Goal: Task Accomplishment & Management: Use online tool/utility

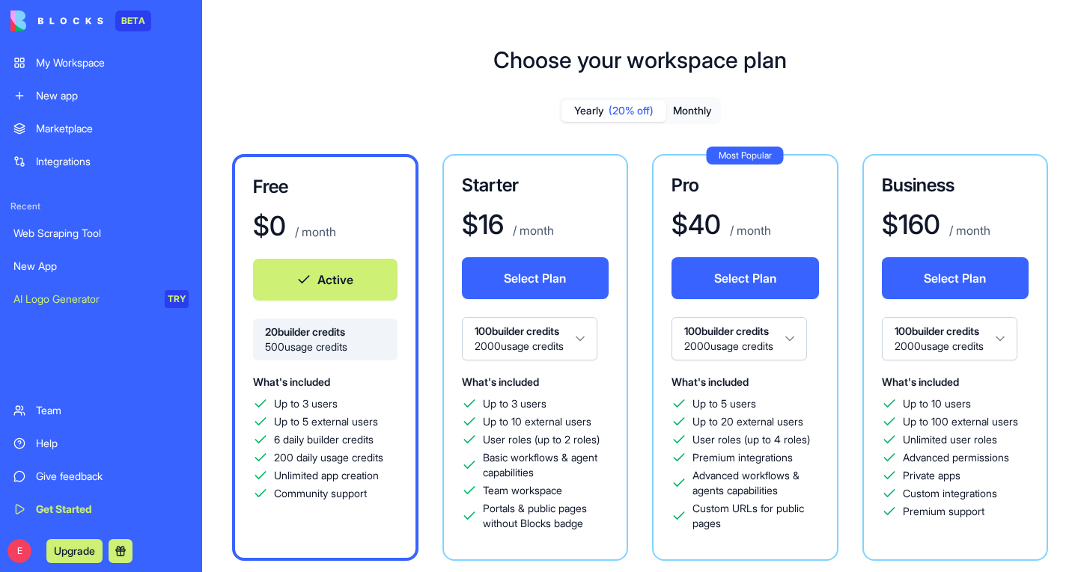
scroll to position [36, 0]
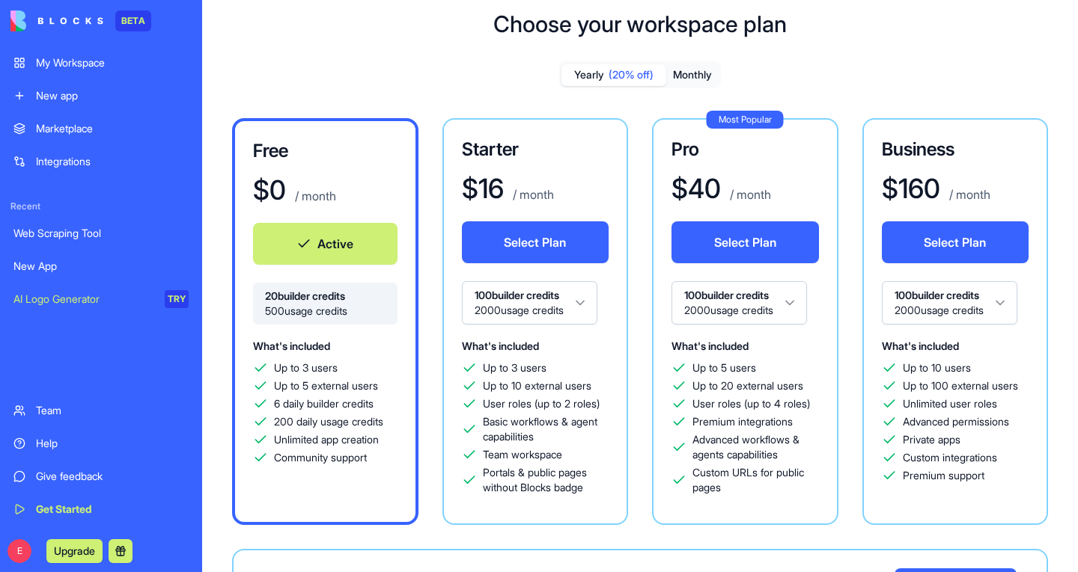
click at [75, 49] on link "My Workspace" at bounding box center [100, 63] width 193 height 30
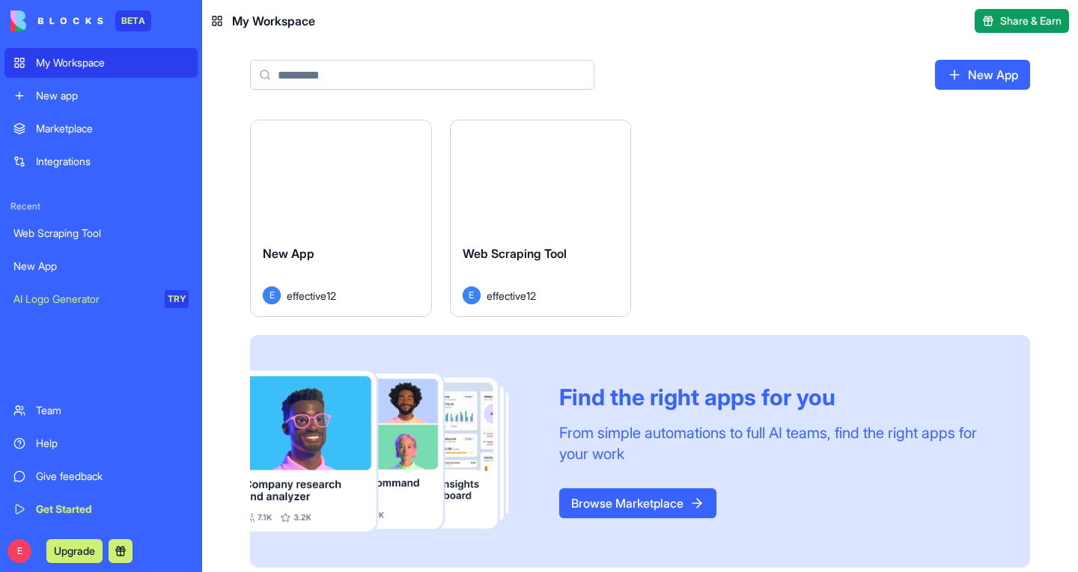
click at [73, 106] on link "New app" at bounding box center [100, 96] width 193 height 30
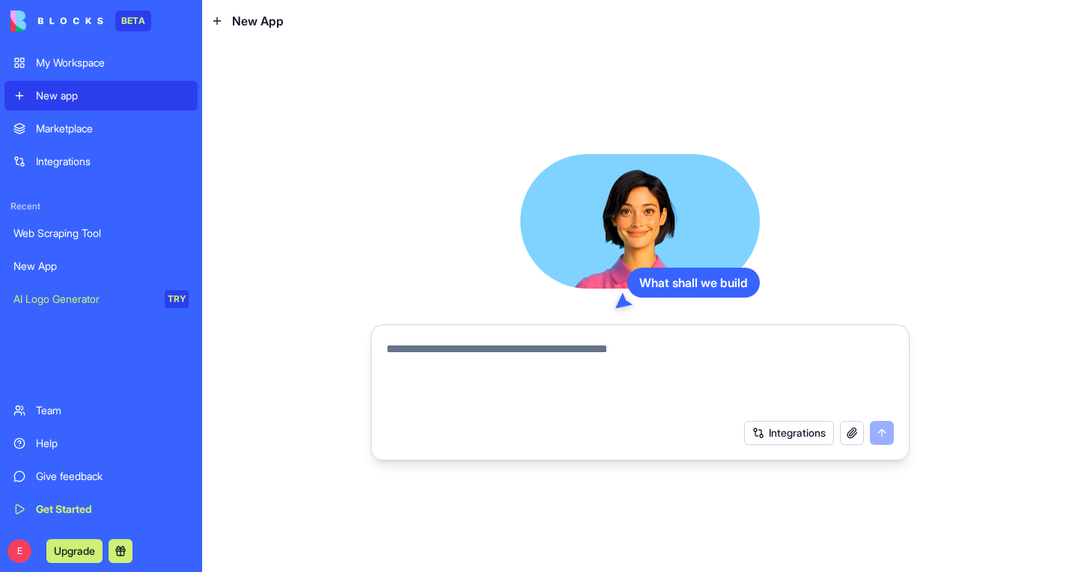
click at [68, 136] on link "Marketplace" at bounding box center [100, 129] width 193 height 30
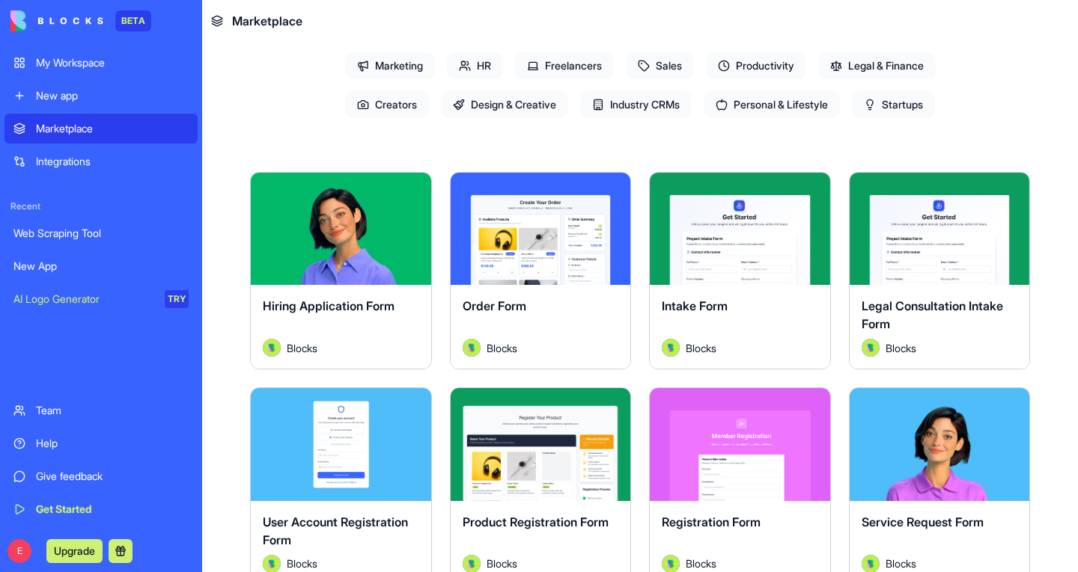
scroll to position [176, 0]
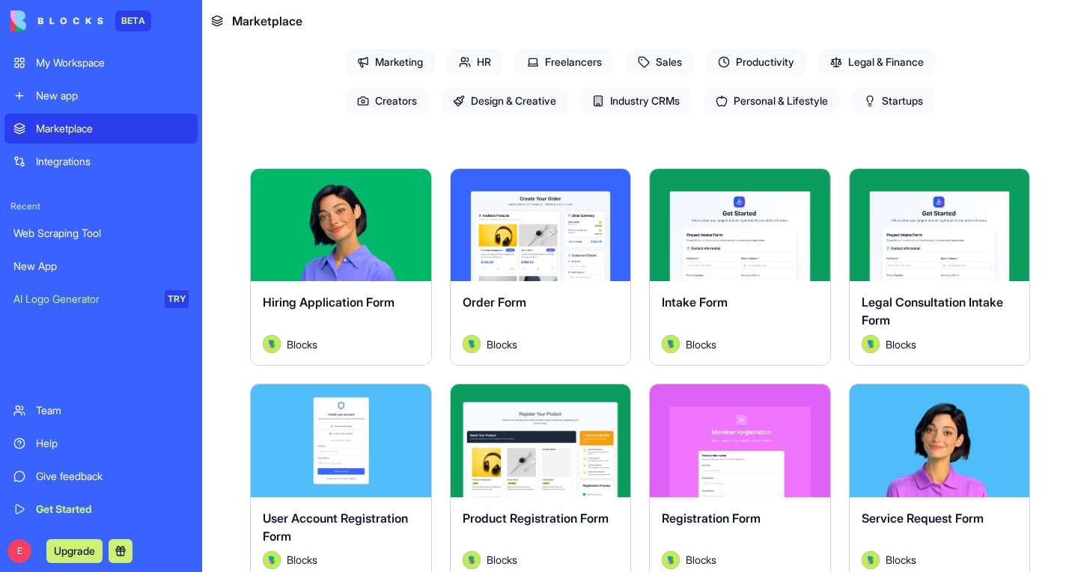
click at [57, 158] on div "Integrations" at bounding box center [112, 161] width 153 height 15
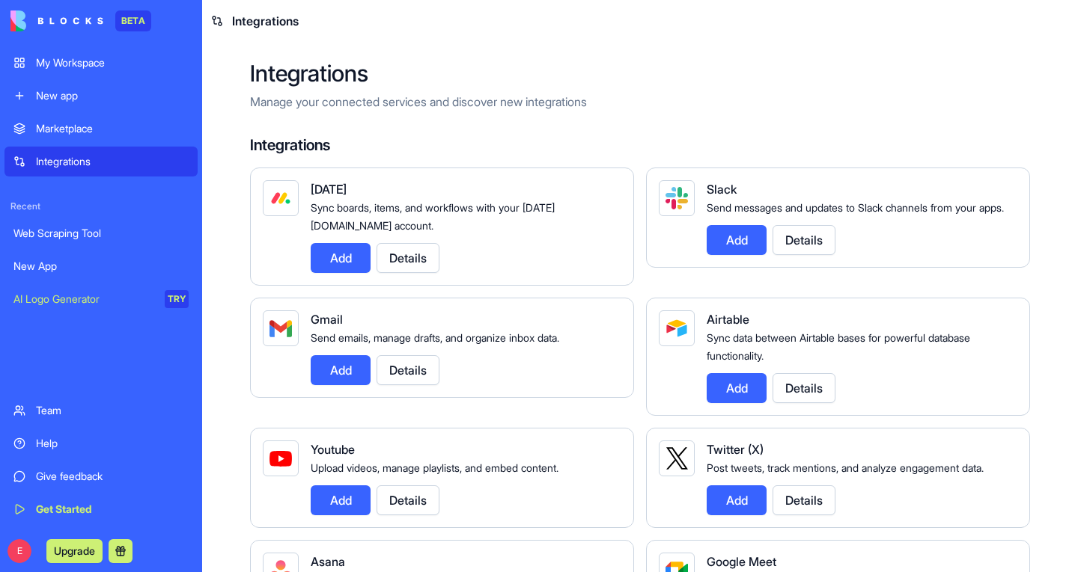
click at [62, 226] on div "Web Scraping Tool" at bounding box center [100, 233] width 175 height 15
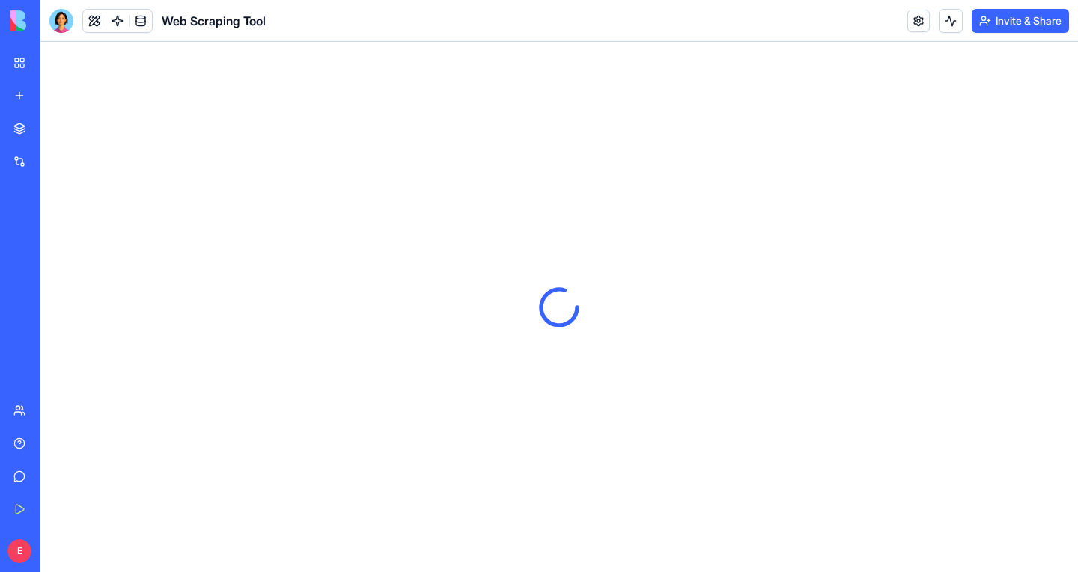
click at [42, 265] on div "New App" at bounding box center [34, 266] width 42 height 15
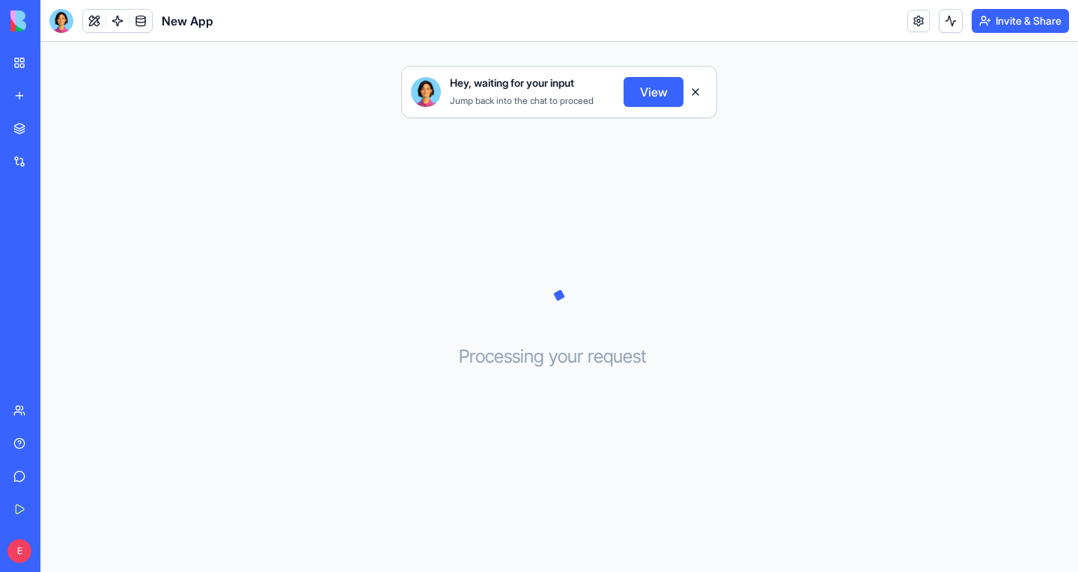
click at [52, 311] on link "AI Logo Generator TRY" at bounding box center [34, 299] width 60 height 30
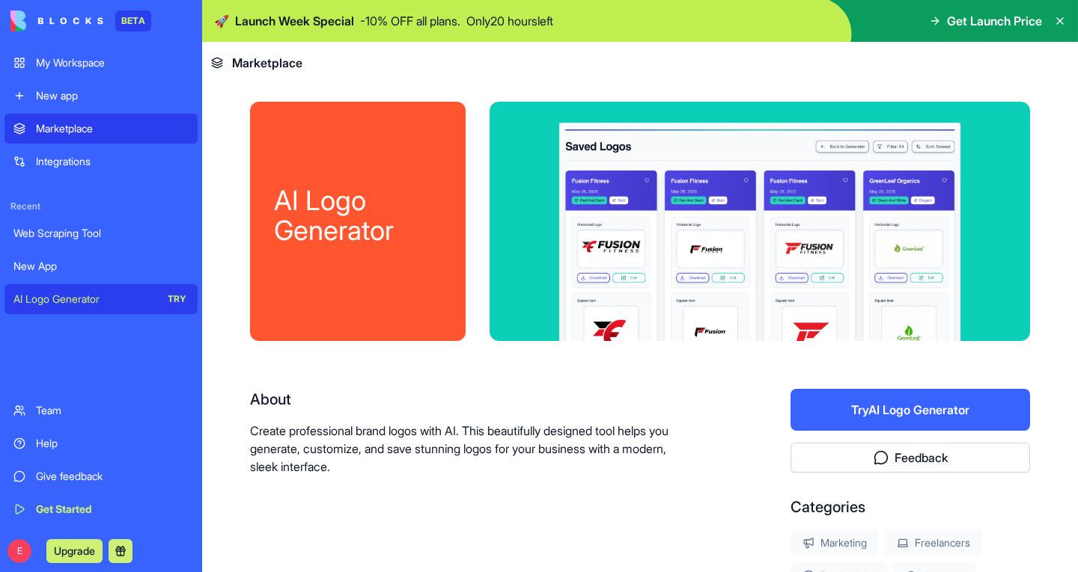
click at [58, 411] on div "Team" at bounding box center [112, 410] width 153 height 15
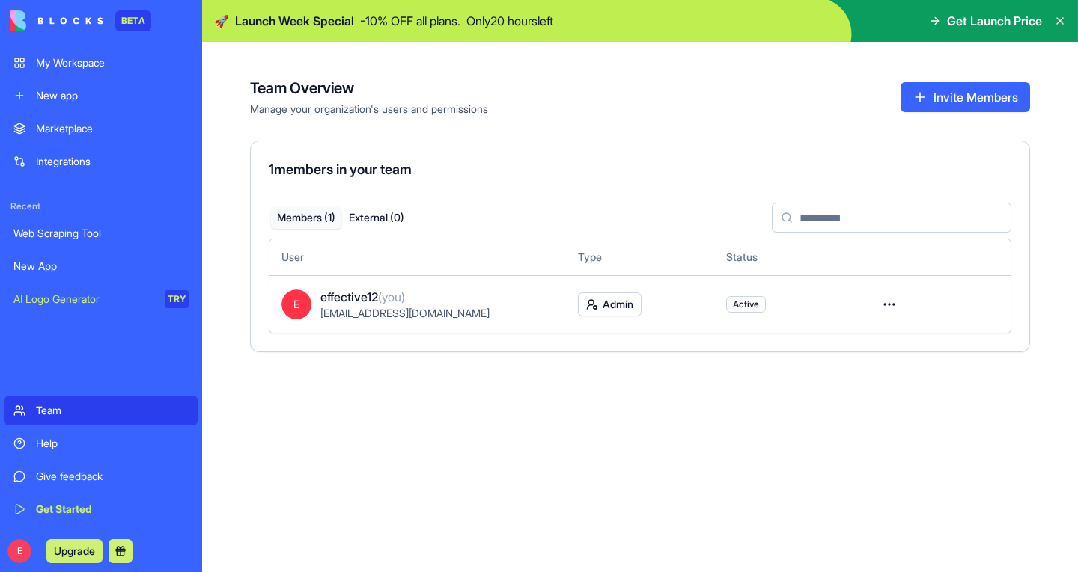
click at [53, 431] on link "Help" at bounding box center [100, 444] width 193 height 30
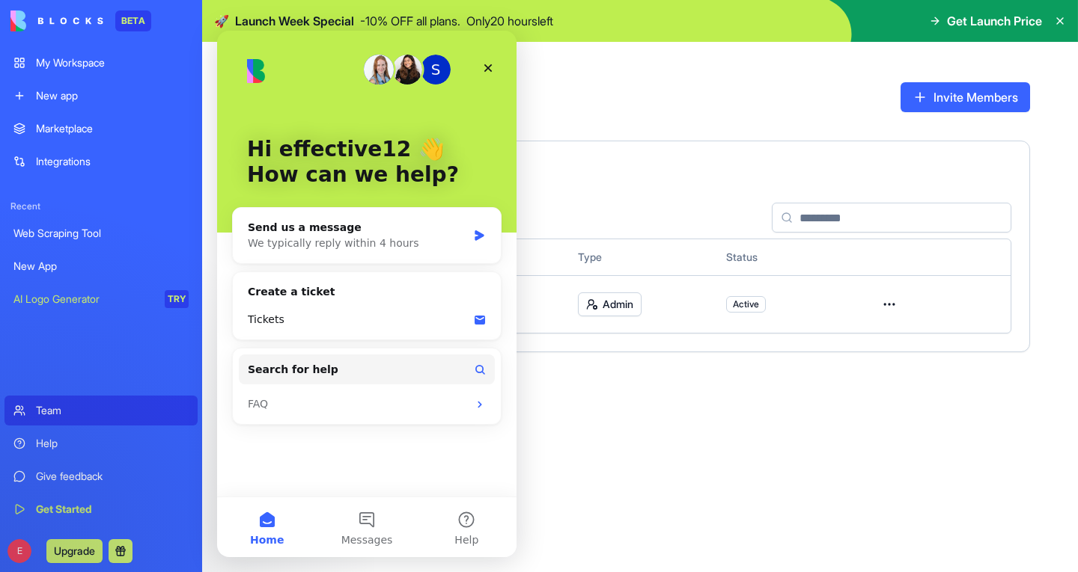
click at [62, 471] on div "Give feedback" at bounding box center [112, 476] width 153 height 15
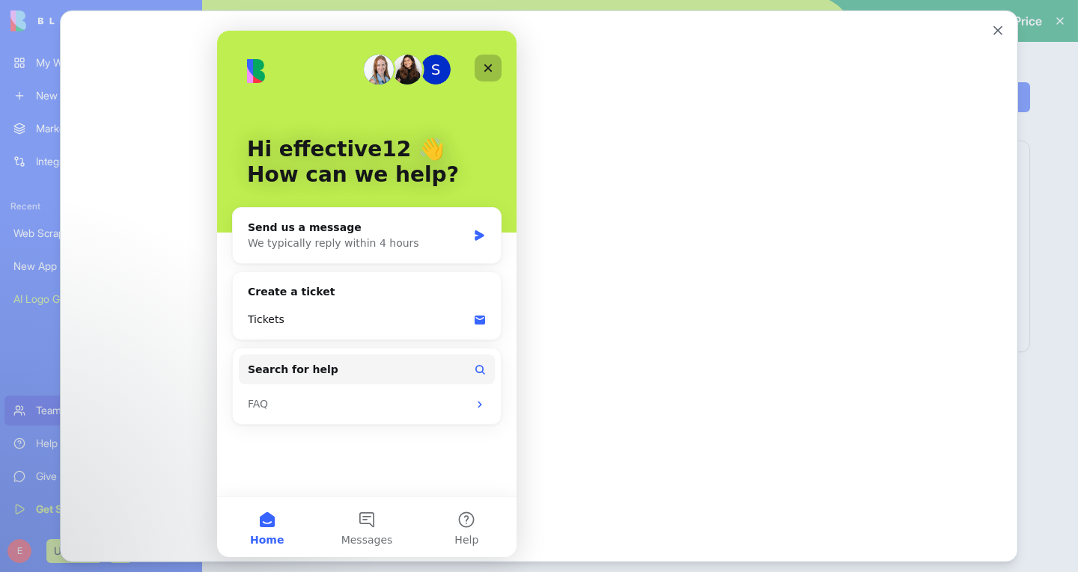
click at [491, 70] on icon "Close" at bounding box center [488, 68] width 12 height 12
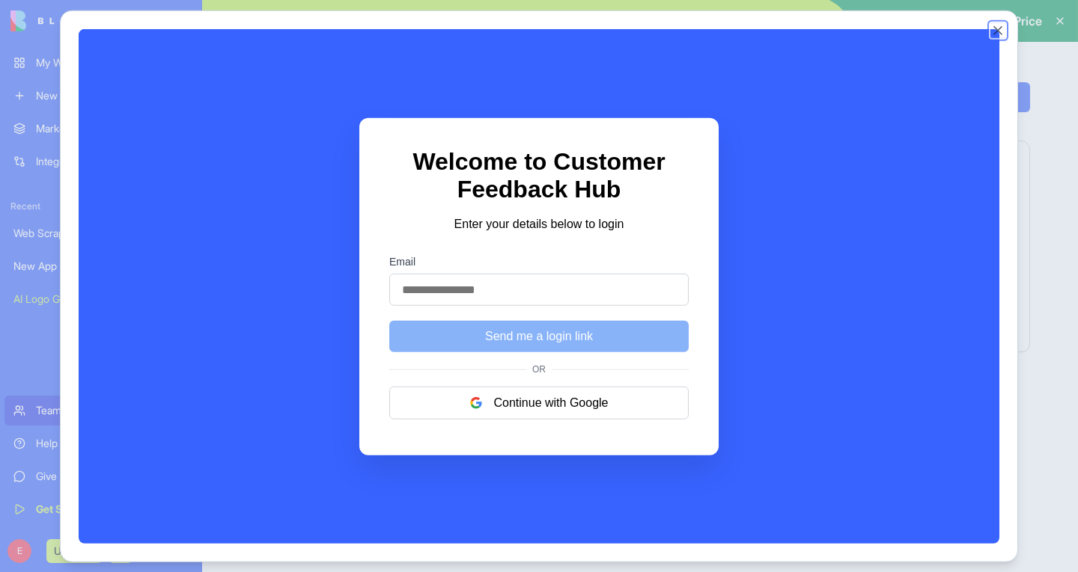
click at [997, 26] on button "Close" at bounding box center [997, 29] width 15 height 15
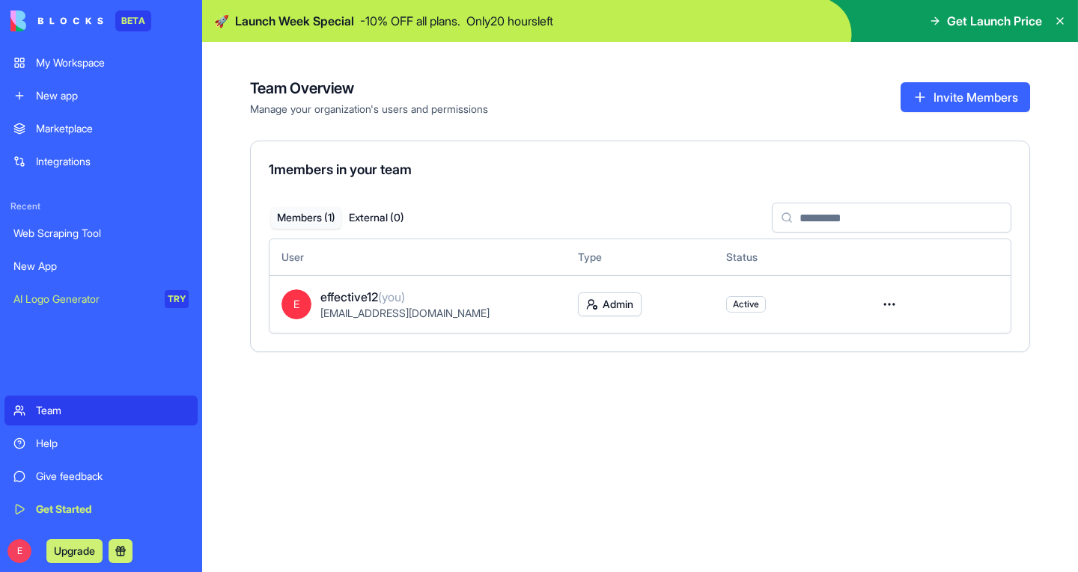
click at [68, 19] on img at bounding box center [56, 20] width 93 height 21
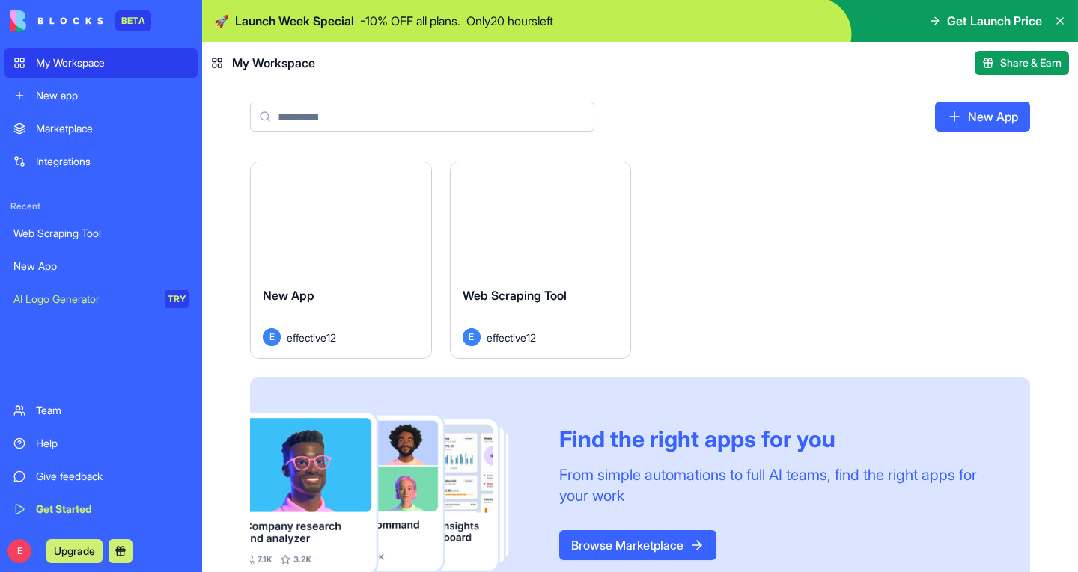
click at [64, 62] on div "My Workspace" at bounding box center [112, 62] width 153 height 15
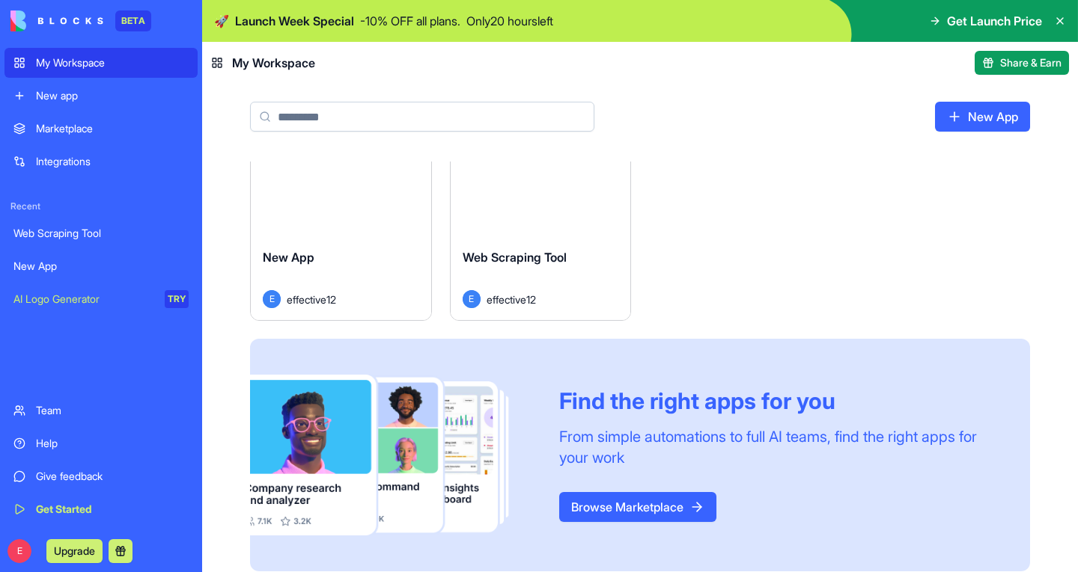
scroll to position [39, 0]
click at [61, 507] on div "Get Started" at bounding box center [112, 509] width 153 height 15
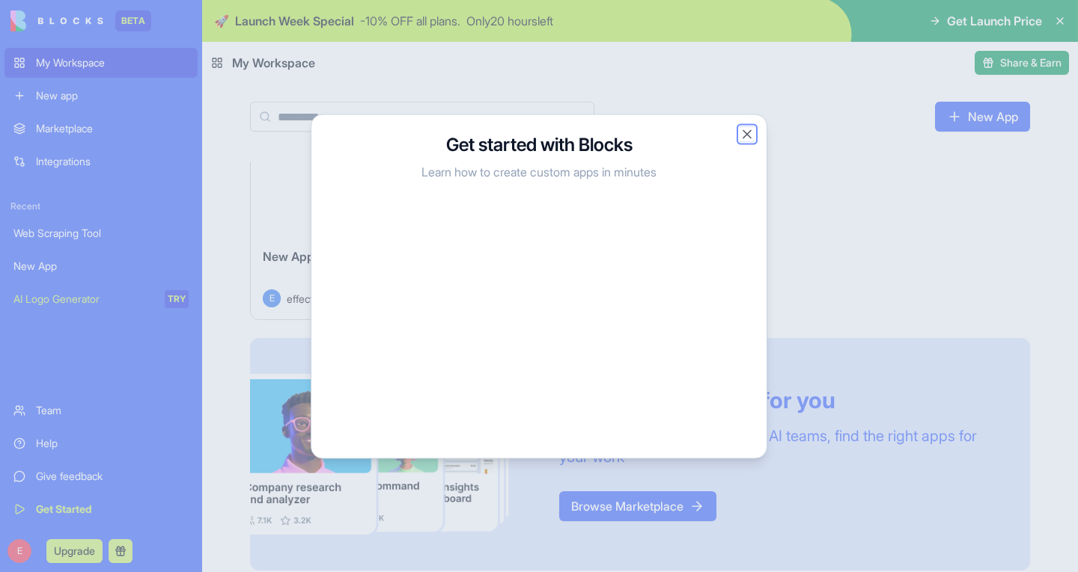
click at [747, 136] on button "Close" at bounding box center [746, 133] width 15 height 15
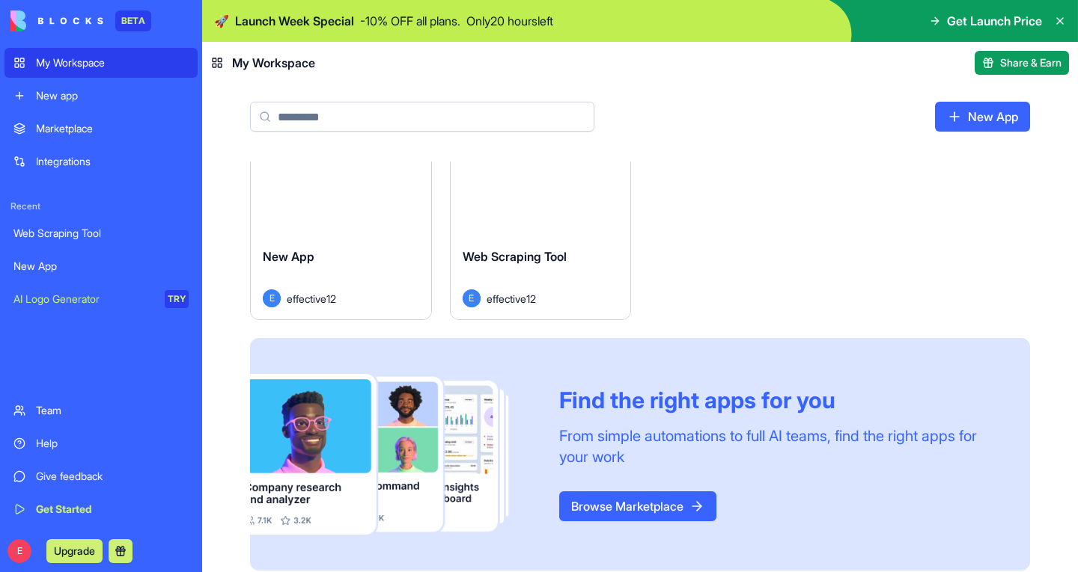
scroll to position [0, 0]
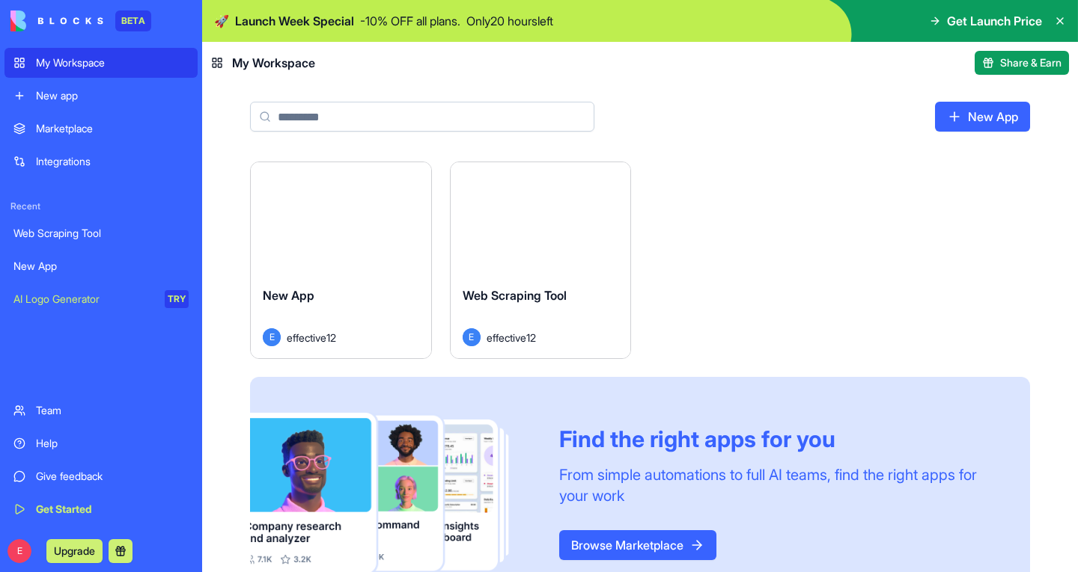
click at [50, 148] on link "Integrations" at bounding box center [100, 162] width 193 height 30
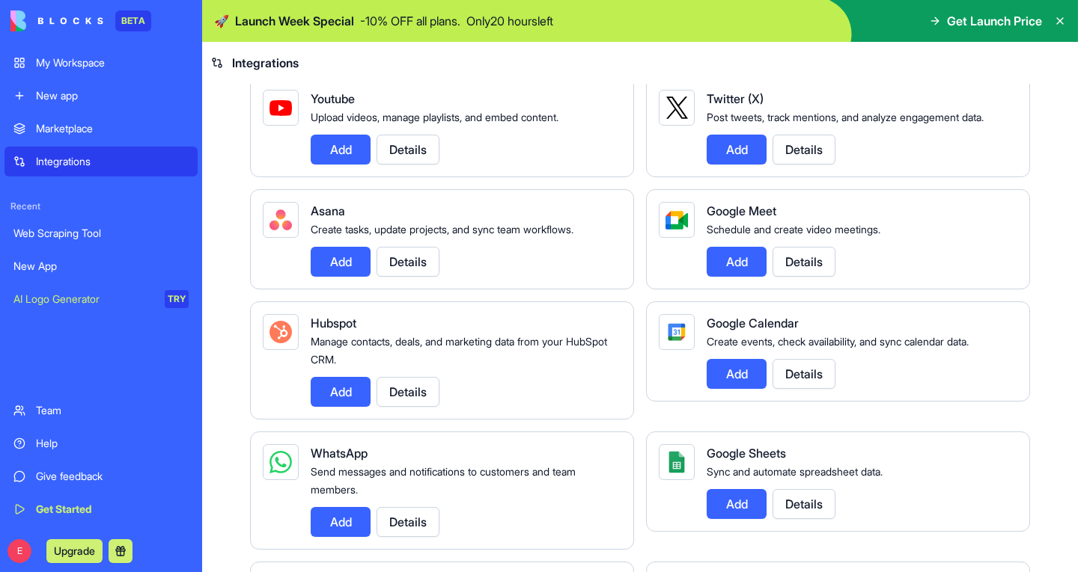
scroll to position [369, 0]
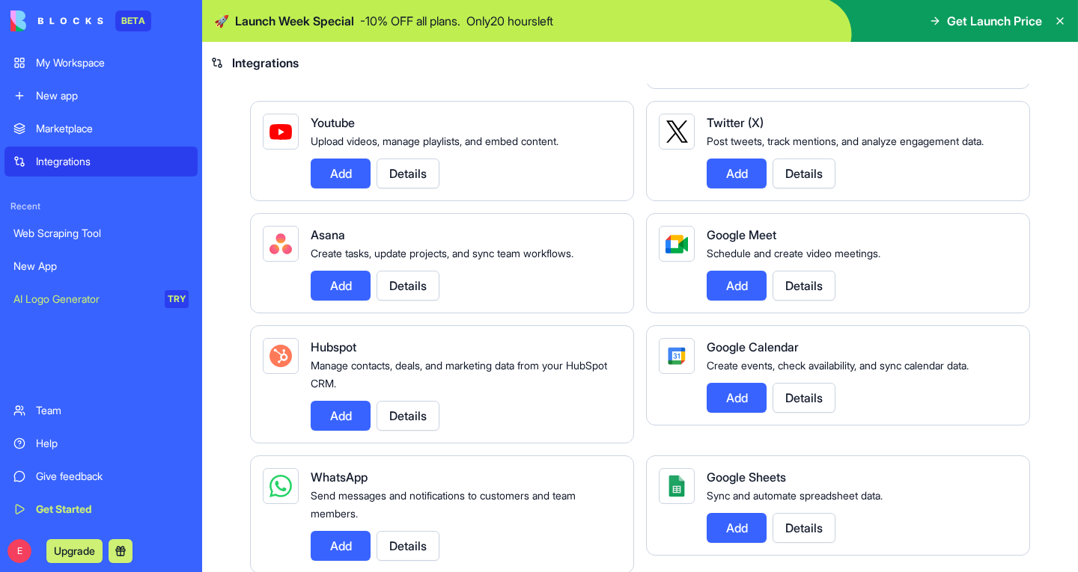
click at [79, 132] on div "Marketplace" at bounding box center [112, 128] width 153 height 15
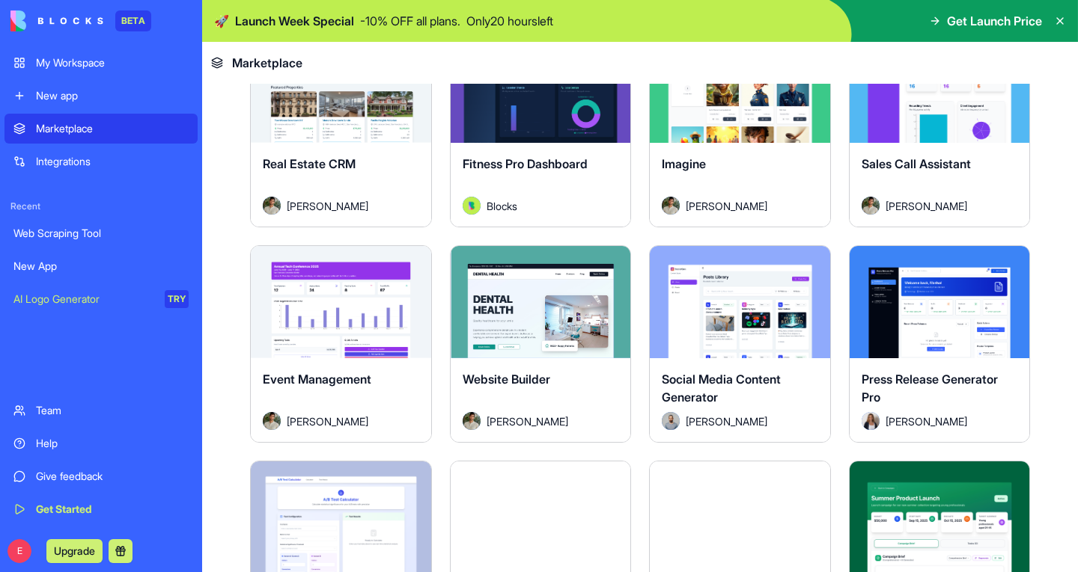
scroll to position [2993, 0]
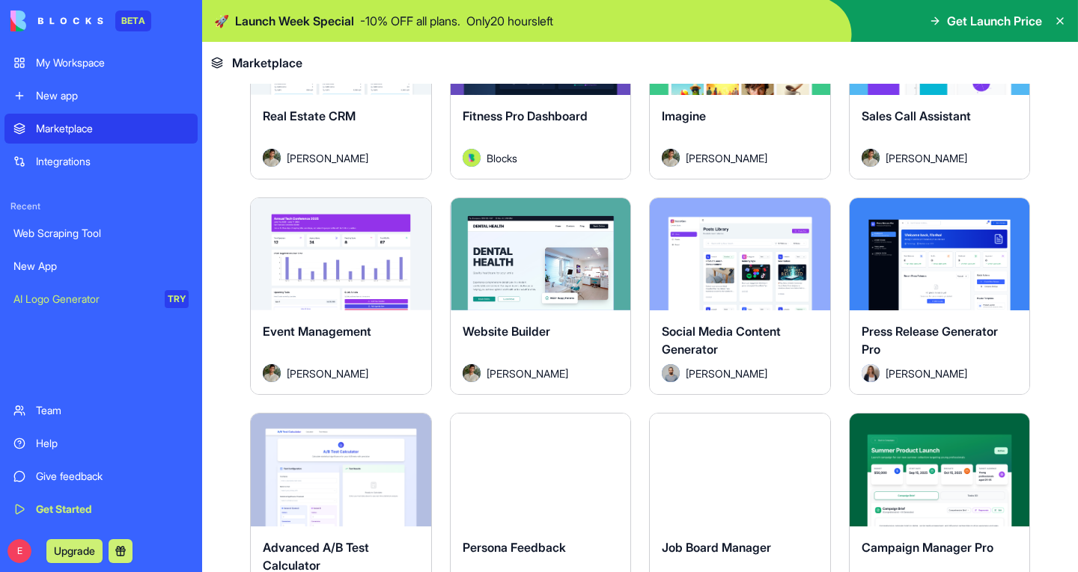
click at [84, 52] on link "My Workspace" at bounding box center [100, 63] width 193 height 30
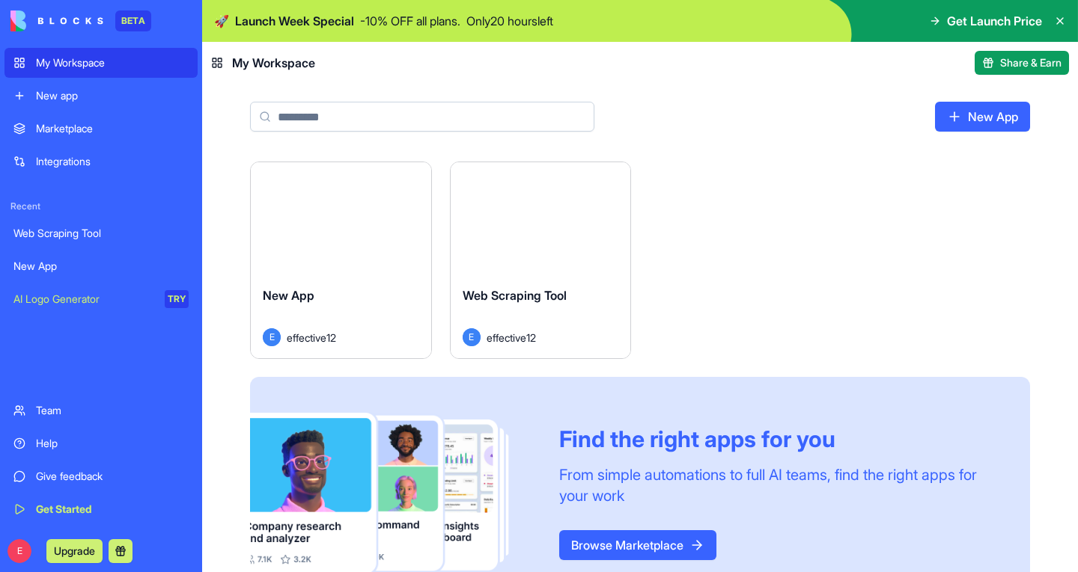
click at [405, 235] on div "Launch" at bounding box center [341, 218] width 180 height 112
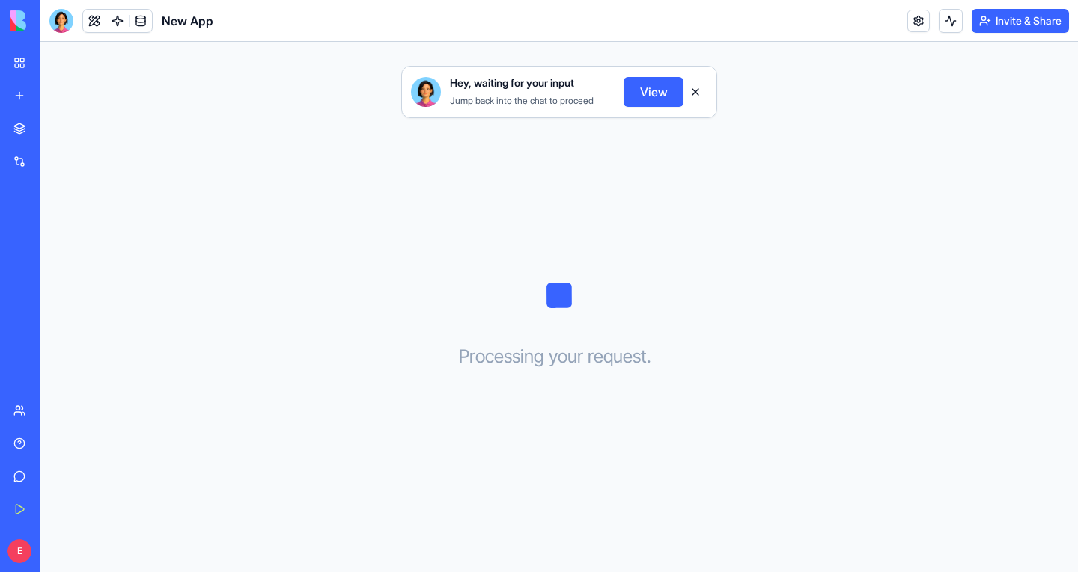
click at [692, 95] on button at bounding box center [695, 92] width 24 height 24
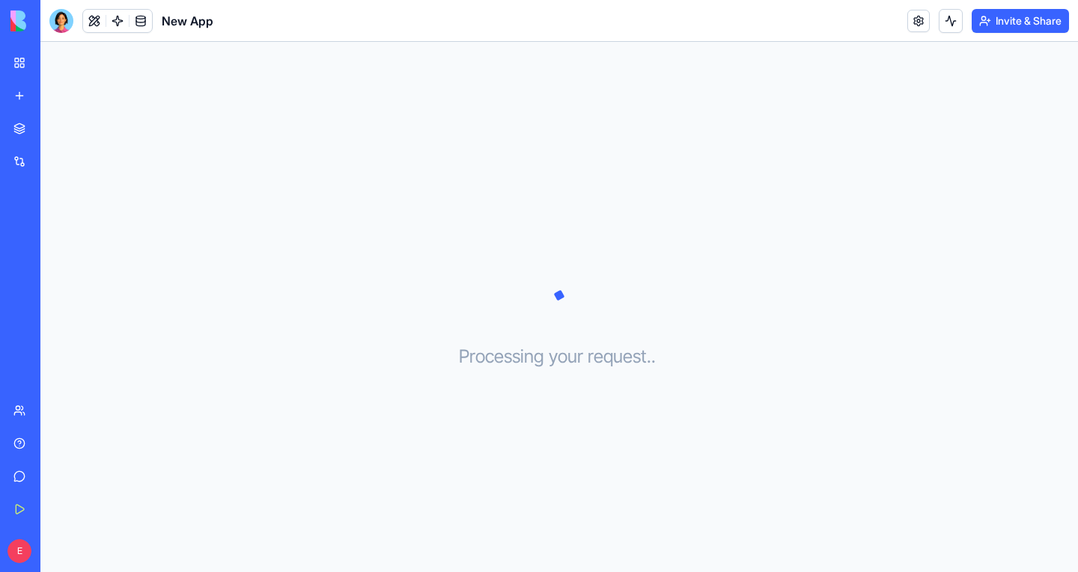
click at [266, 58] on div at bounding box center [558, 54] width 1037 height 24
